Goal: Task Accomplishment & Management: Use online tool/utility

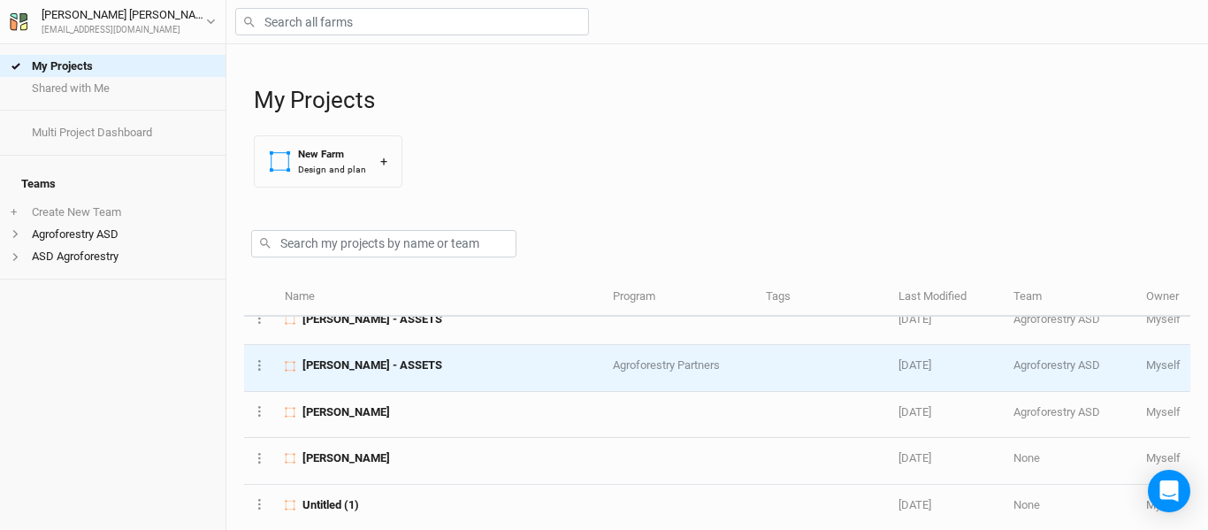
scroll to position [66, 0]
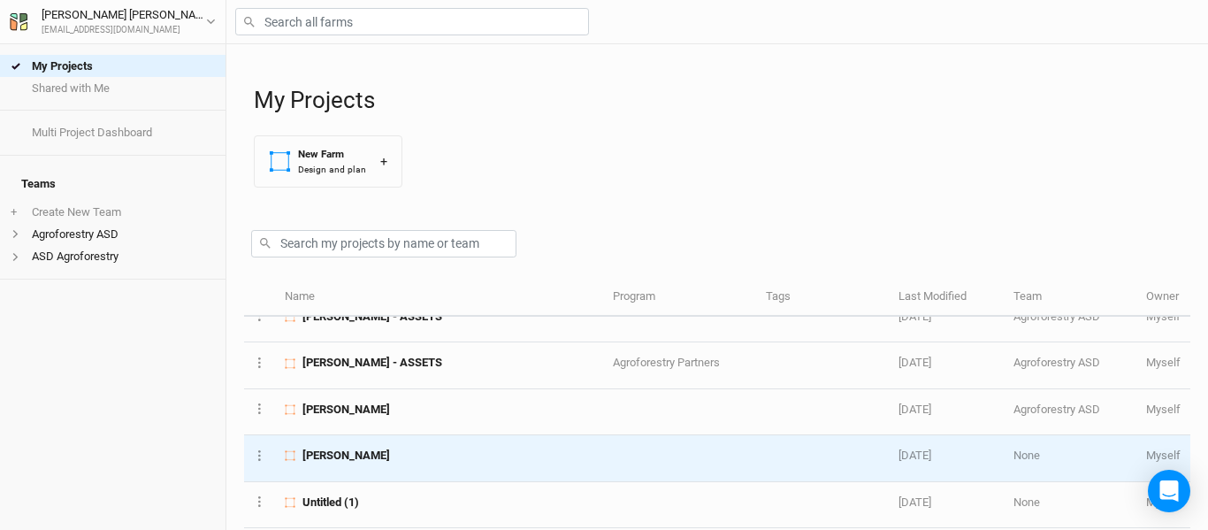
click at [409, 457] on div "[PERSON_NAME]" at bounding box center [439, 456] width 309 height 16
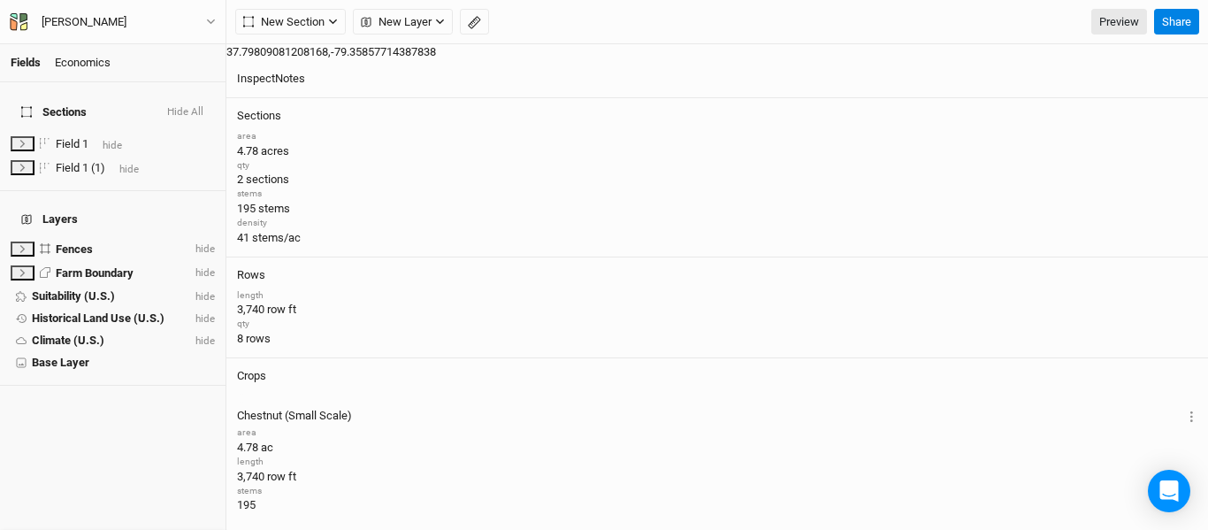
click at [1174, 167] on span "Zoom out" at bounding box center [1187, 161] width 26 height 25
click at [1174, 138] on span "Zoom in" at bounding box center [1187, 135] width 26 height 26
click at [1174, 131] on span "Zoom in" at bounding box center [1187, 135] width 26 height 26
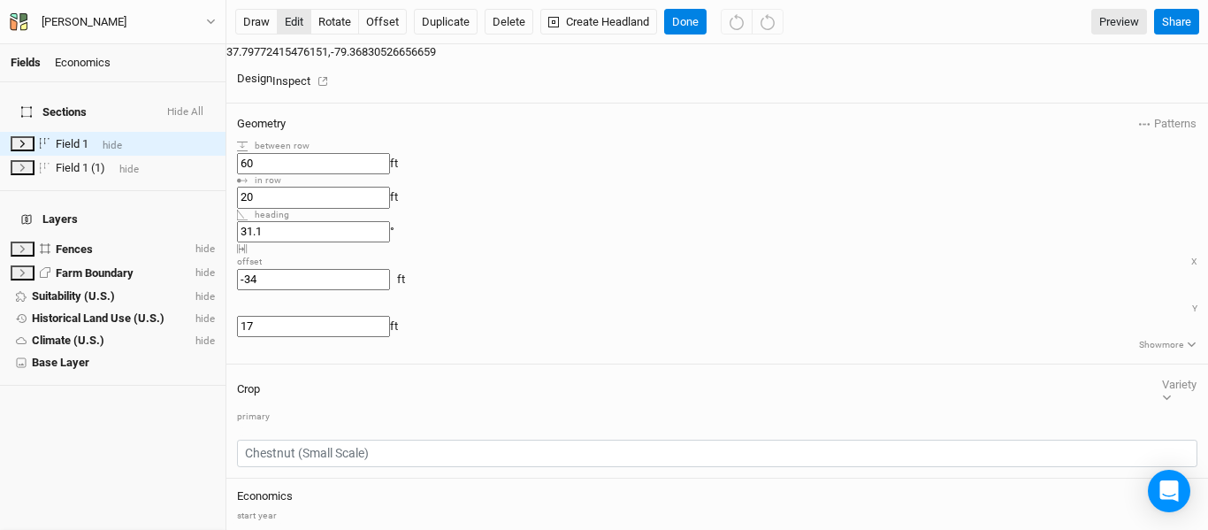
click at [293, 19] on button "edit" at bounding box center [294, 22] width 35 height 27
click at [288, 21] on button "edit" at bounding box center [294, 22] width 35 height 27
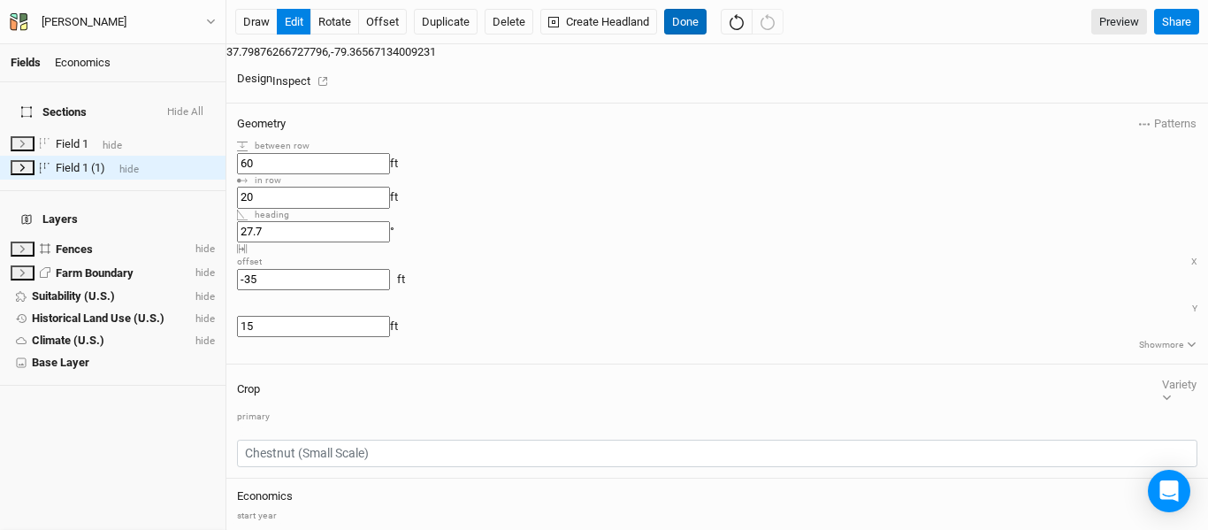
click at [681, 22] on button "Done" at bounding box center [685, 22] width 42 height 27
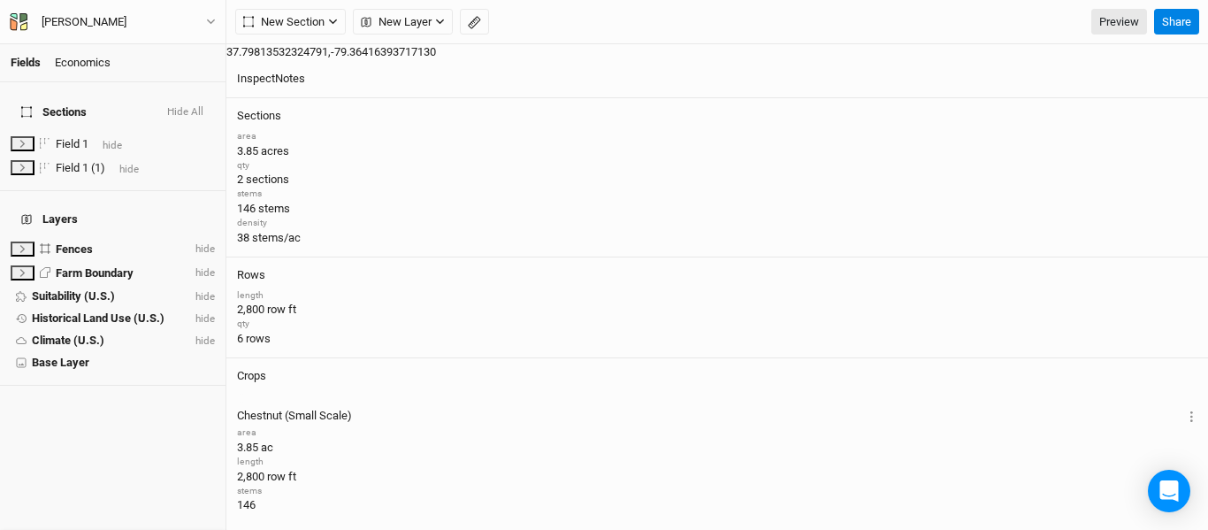
click at [1174, 159] on span "Zoom out" at bounding box center [1187, 161] width 26 height 25
click at [963, 44] on div "© Mapbox © OpenStreetMap Improve this map © Maxar" at bounding box center [717, 44] width 982 height 0
click at [1174, 67] on span "Enter fullscreen" at bounding box center [1187, 66] width 26 height 26
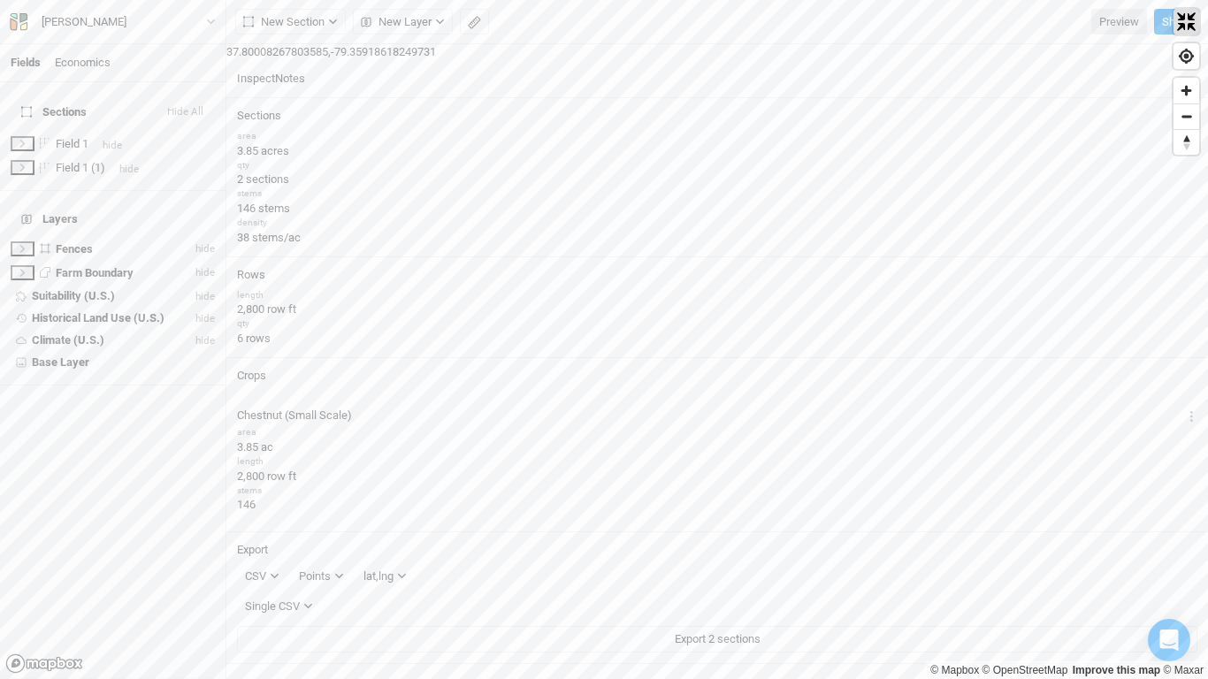
click at [1183, 27] on span "Exit fullscreen" at bounding box center [1187, 22] width 26 height 26
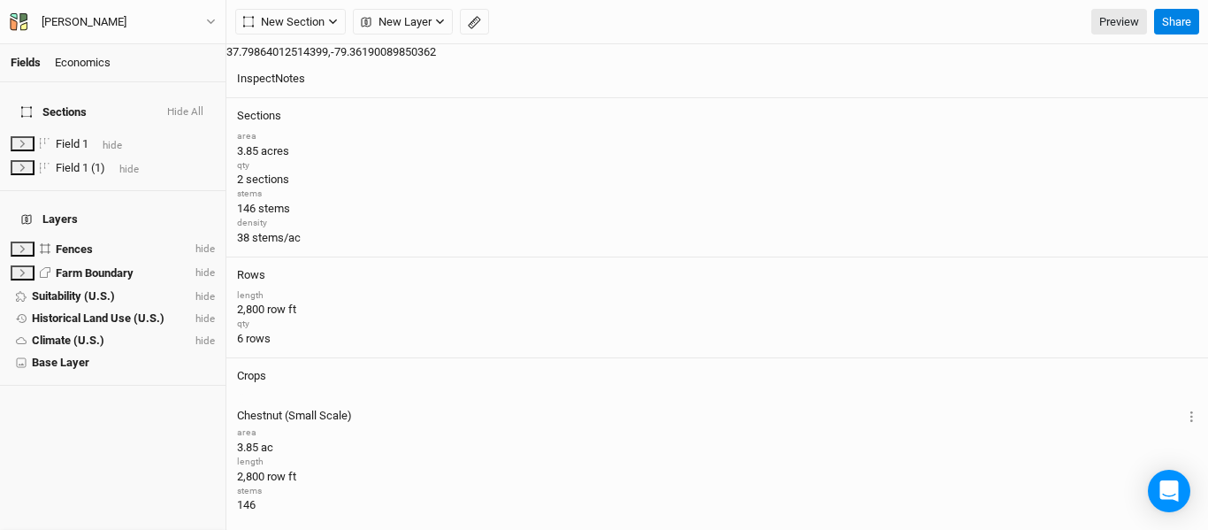
click at [1174, 133] on span "Zoom in" at bounding box center [1187, 135] width 26 height 26
click at [1174, 155] on span "Zoom out" at bounding box center [1187, 161] width 26 height 25
click at [1109, 12] on link "Preview" at bounding box center [1120, 22] width 56 height 27
click at [211, 22] on icon "button" at bounding box center [211, 21] width 8 height 5
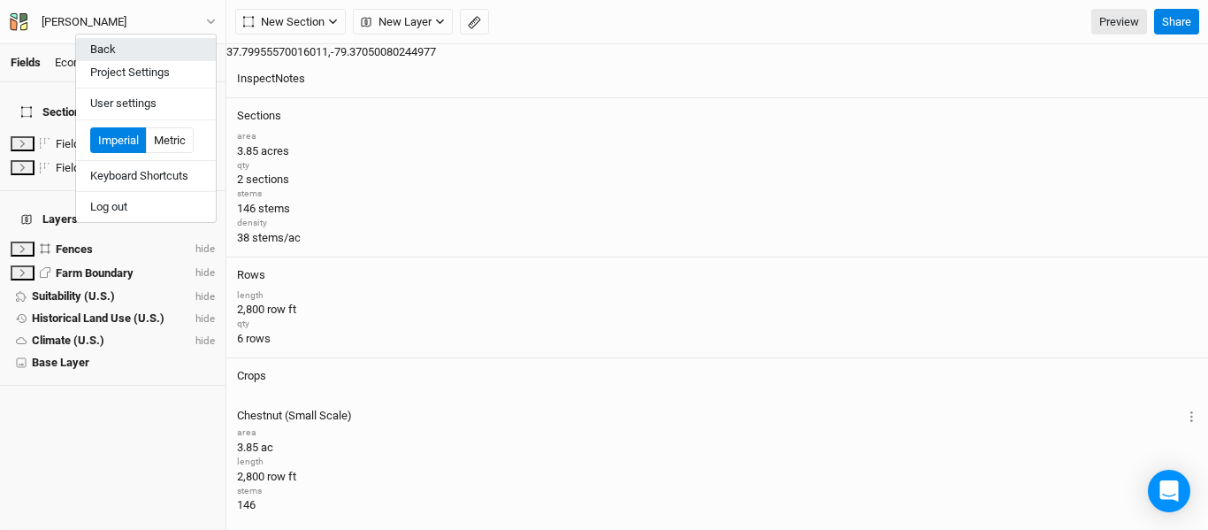
click at [142, 56] on button "Back" at bounding box center [146, 49] width 140 height 23
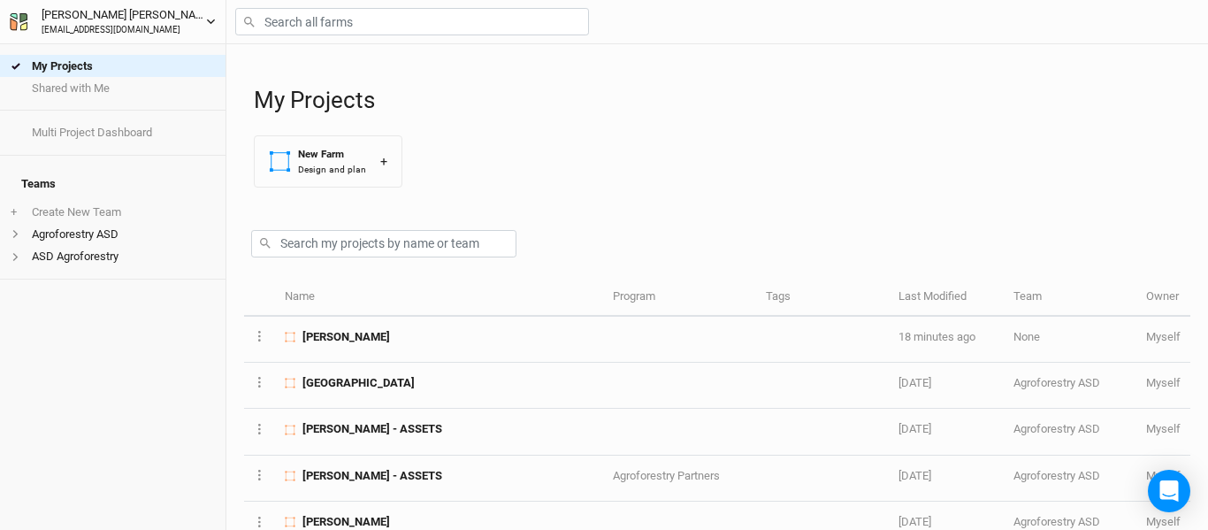
click at [211, 21] on icon "button" at bounding box center [211, 22] width 10 height 10
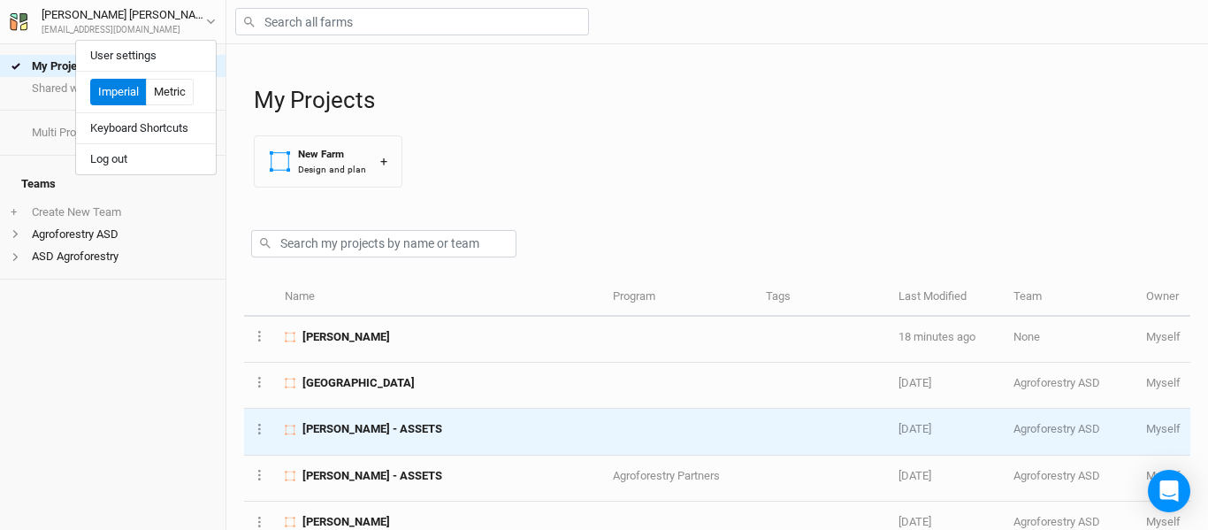
click at [398, 444] on td "[PERSON_NAME] - ASSETS" at bounding box center [439, 432] width 328 height 46
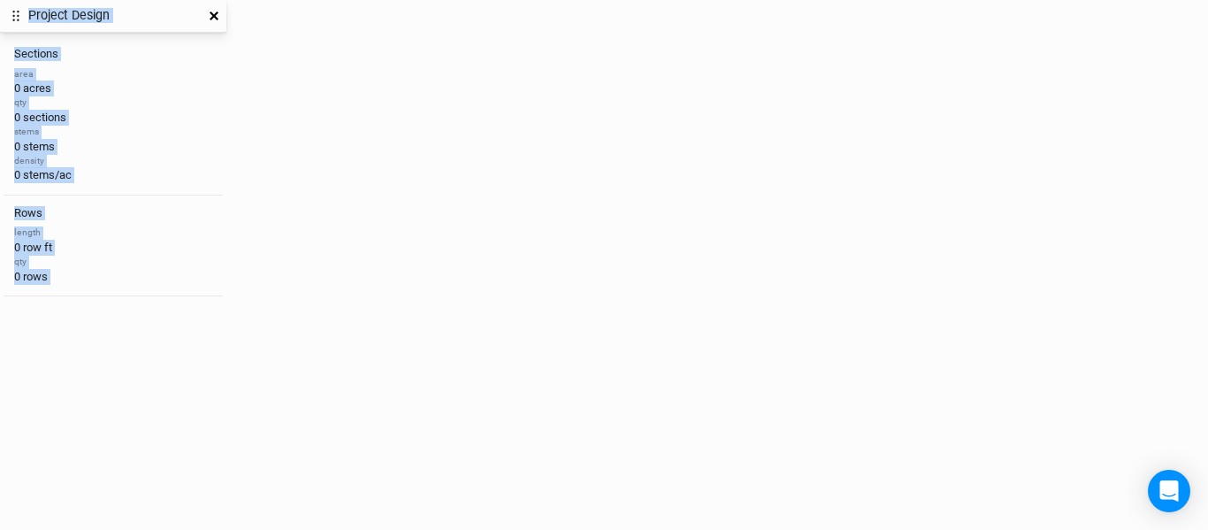
click at [398, 444] on div "Project Design Sections area 0 acres qty 0 sections stems 0 stems density 0 ste…" at bounding box center [604, 265] width 1208 height 530
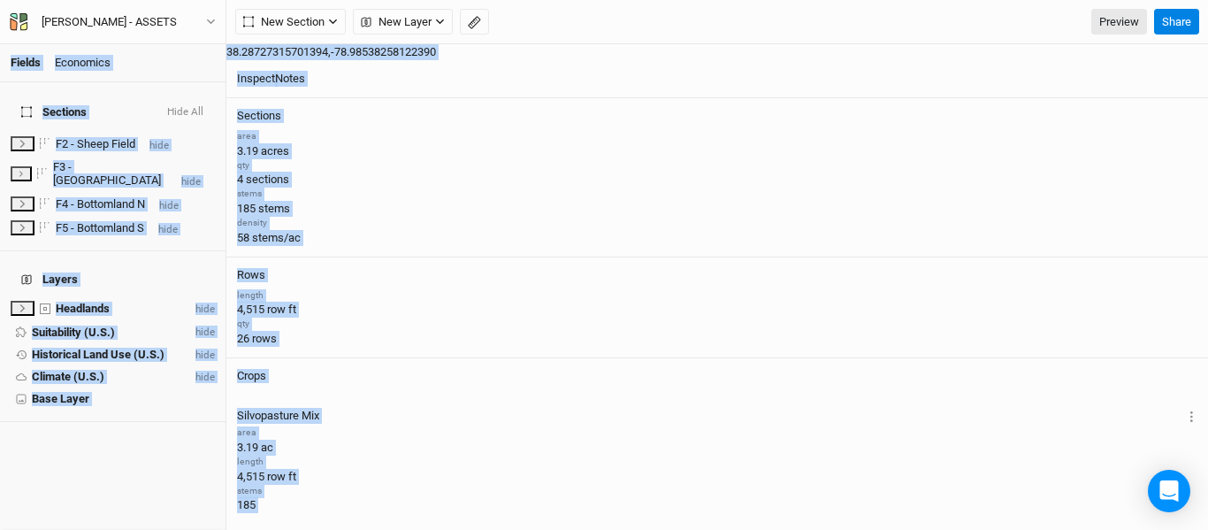
click at [1174, 140] on span "Zoom in" at bounding box center [1187, 135] width 26 height 26
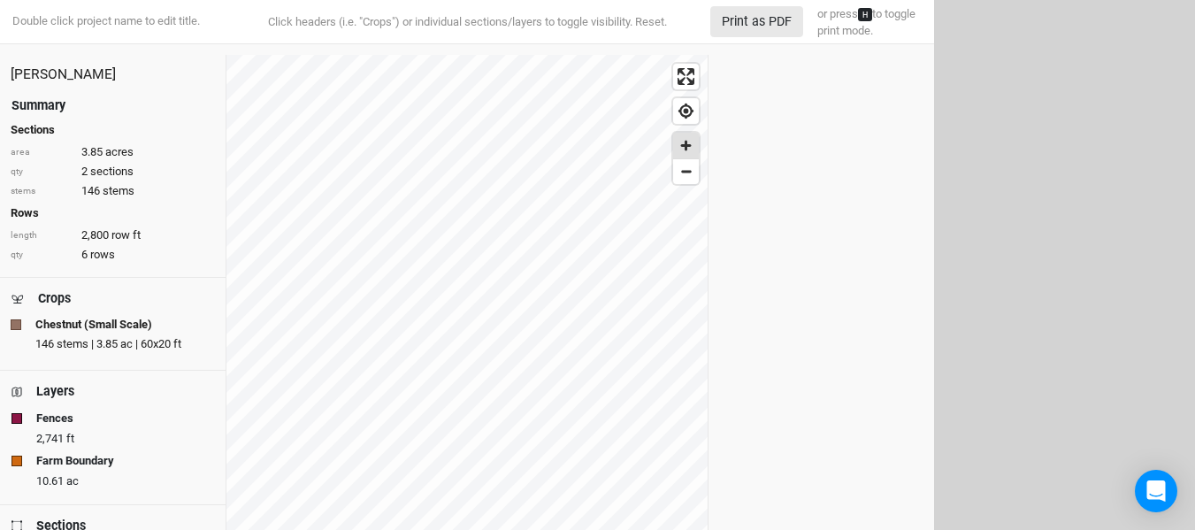
click at [682, 138] on span "Zoom in" at bounding box center [686, 146] width 26 height 26
